Goal: Task Accomplishment & Management: Complete application form

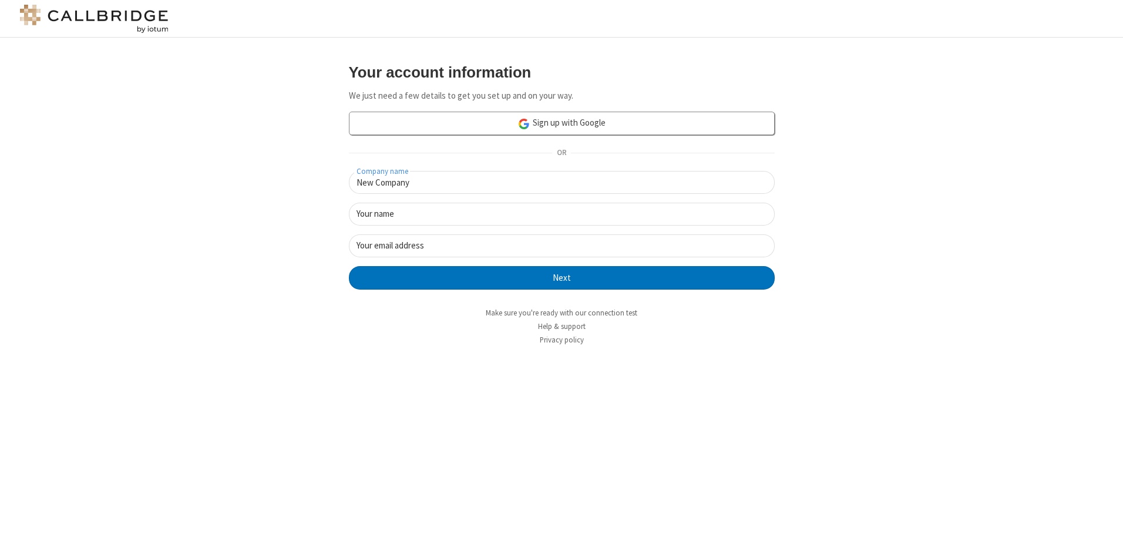
type input "New Company"
type input "New User"
type input "[EMAIL_ADDRESS][DOMAIN_NAME]"
click button "Next" at bounding box center [562, 277] width 426 height 23
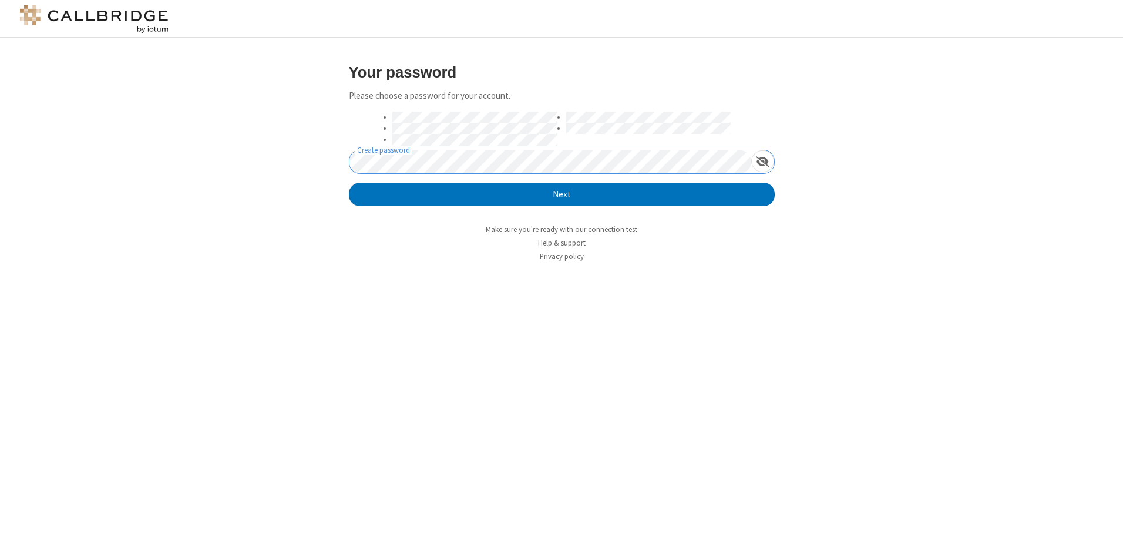
click at [349, 183] on button "Next" at bounding box center [562, 194] width 426 height 23
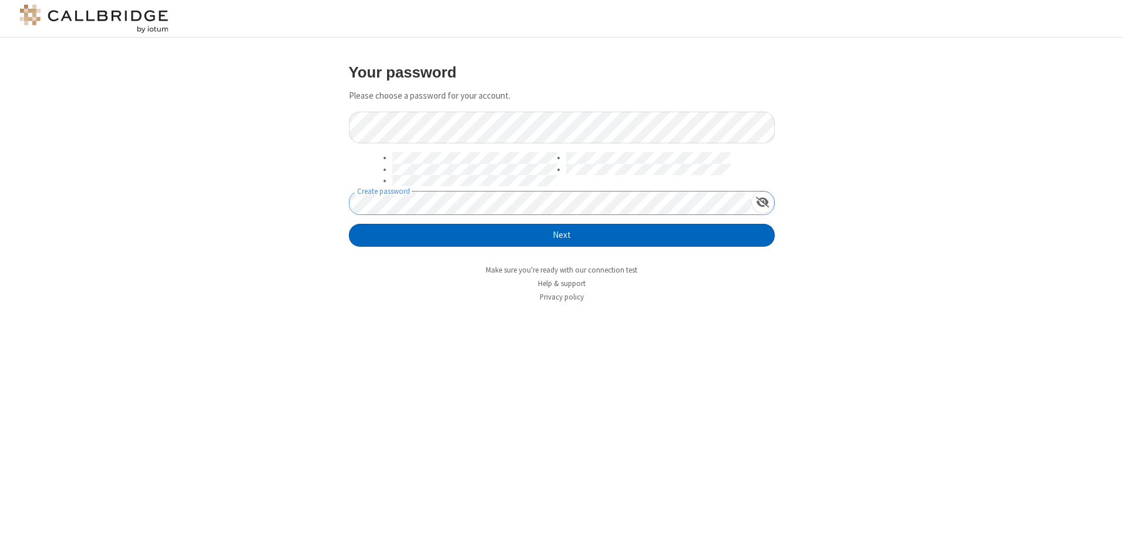
click at [562, 235] on button "Next" at bounding box center [562, 235] width 426 height 23
